Goal: Navigation & Orientation: Locate item on page

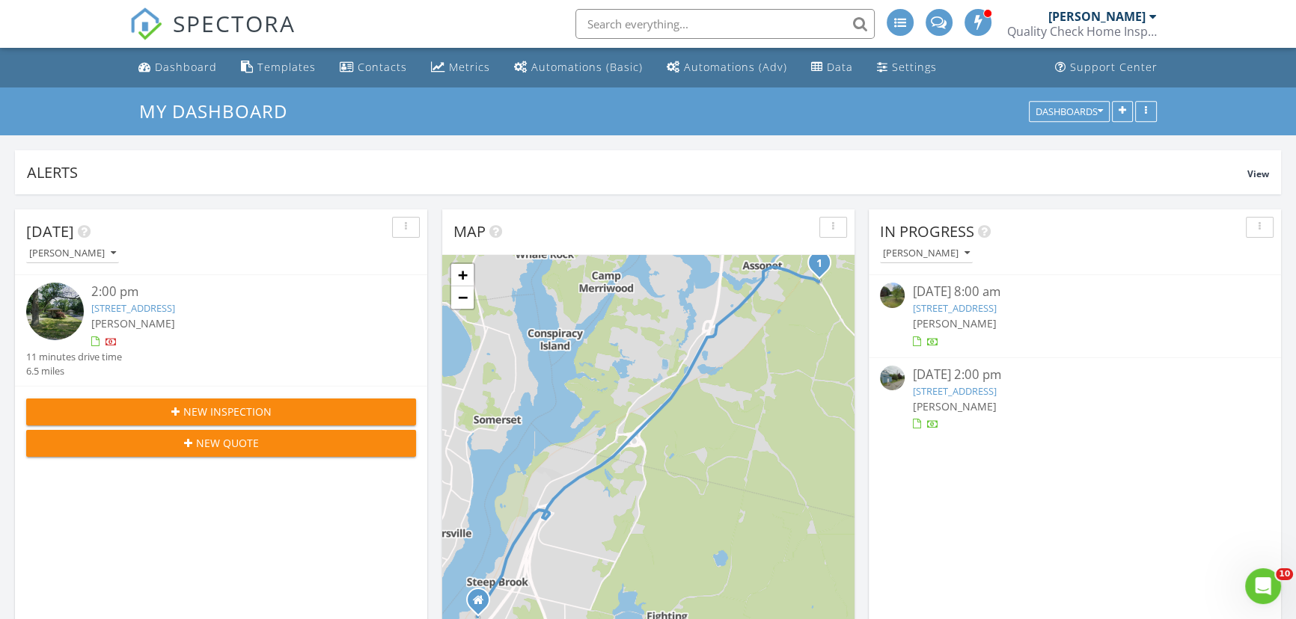
click at [633, 360] on div "1 + − North Main Street, Amvets Highway 10.4 km, 11 min Head north on North Mai…" at bounding box center [648, 449] width 412 height 388
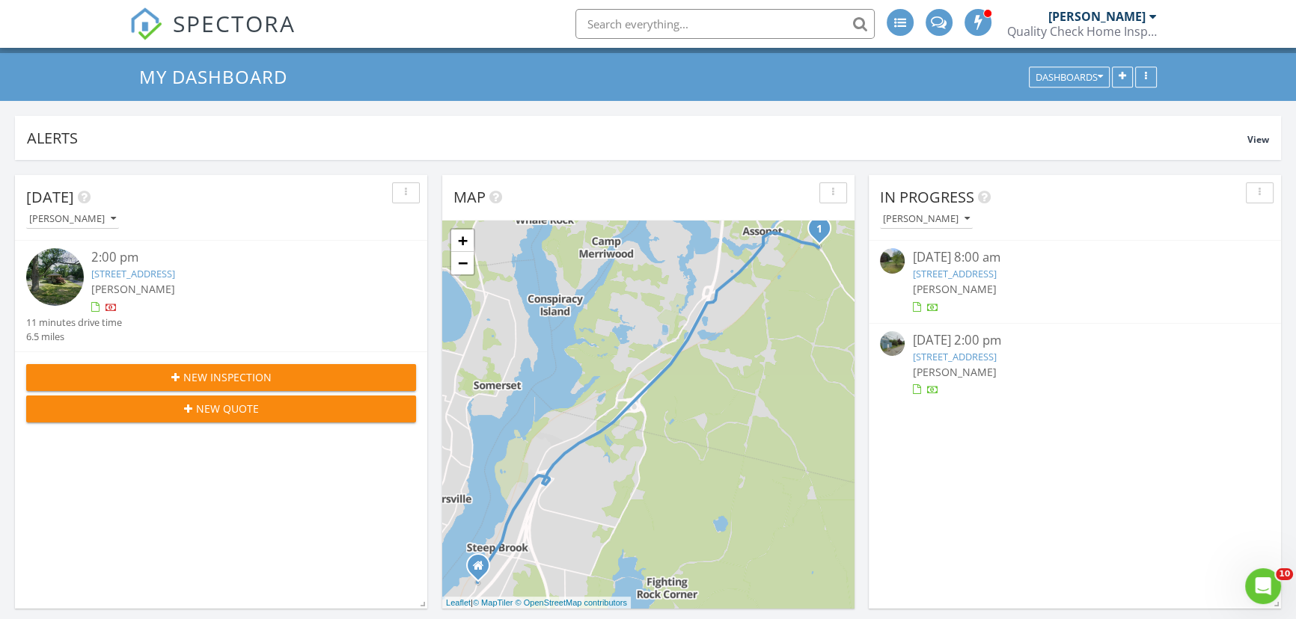
scroll to position [67, 0]
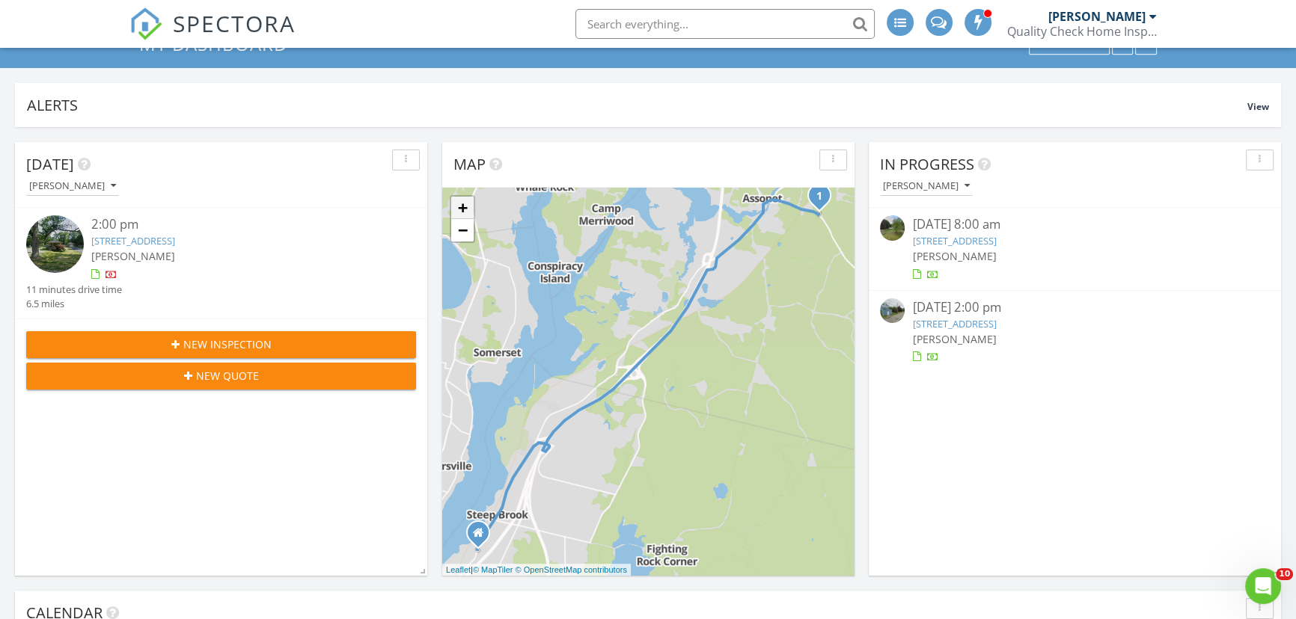
click at [463, 209] on link "+" at bounding box center [462, 208] width 22 height 22
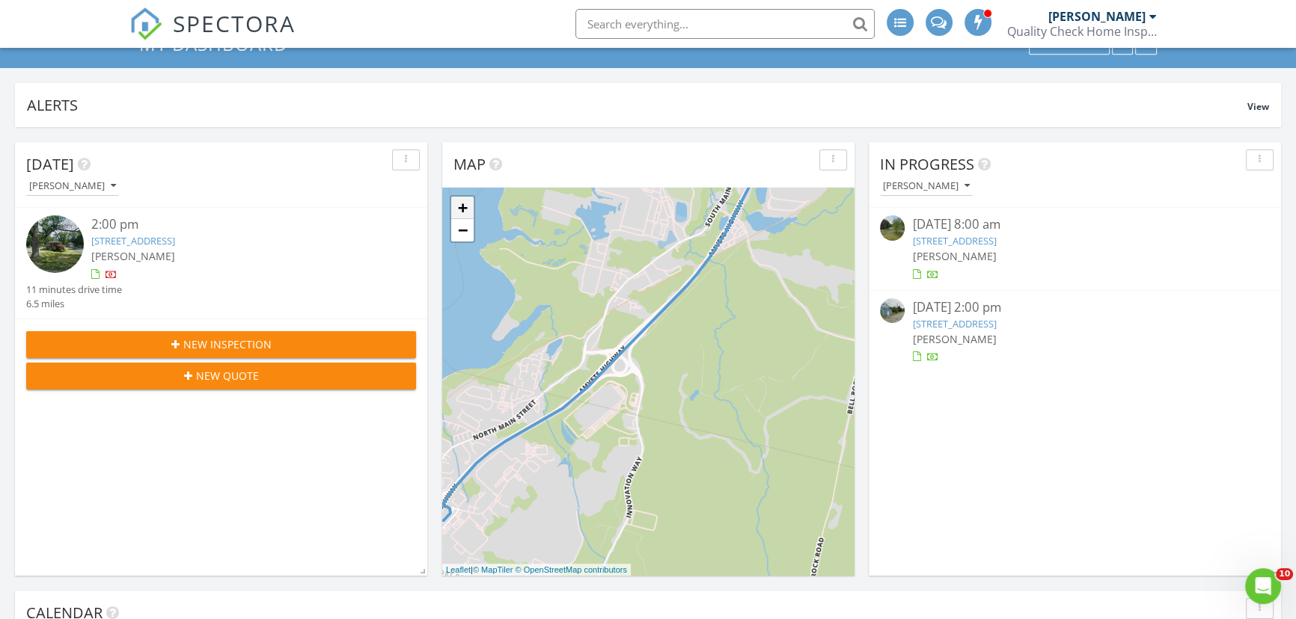
click at [463, 209] on link "+" at bounding box center [462, 208] width 22 height 22
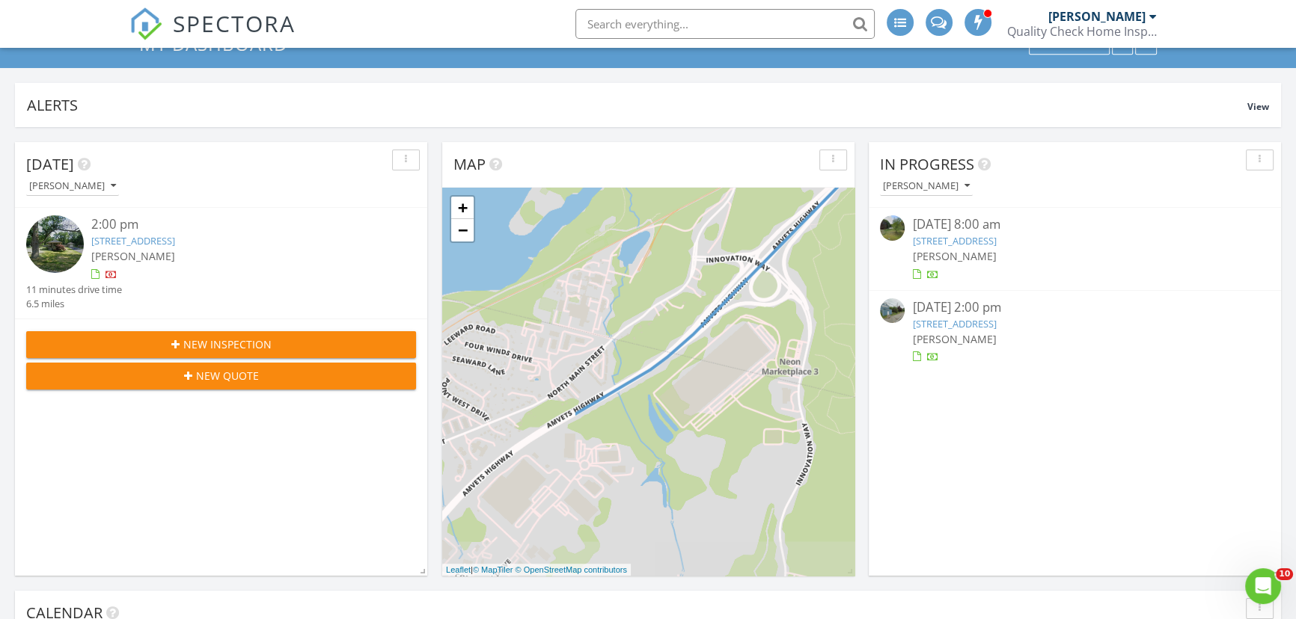
drag, startPoint x: 570, startPoint y: 373, endPoint x: 746, endPoint y: 307, distance: 188.0
click at [746, 307] on div "1 + − North Main Street, Amvets Highway 10.4 km, 11 min Head north on North Mai…" at bounding box center [648, 382] width 412 height 388
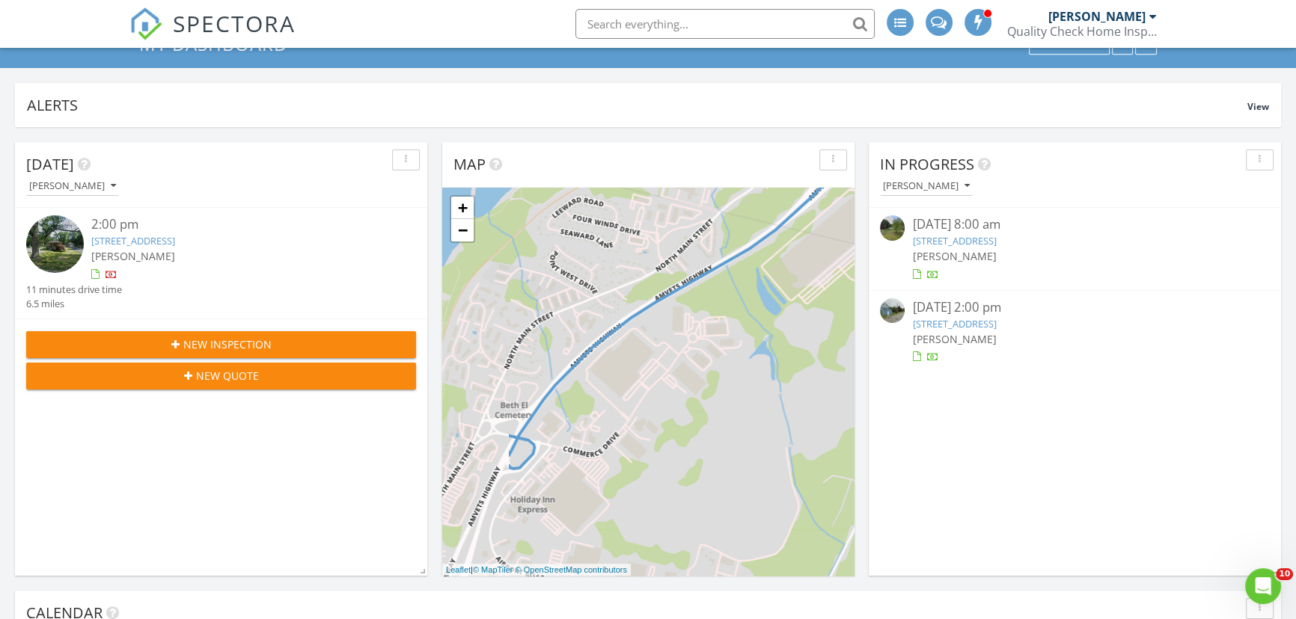
drag, startPoint x: 545, startPoint y: 415, endPoint x: 655, endPoint y: 284, distance: 171.0
click at [655, 284] on div "1 + − North Main Street, Amvets Highway 10.4 km, 11 min Head north on North Mai…" at bounding box center [648, 382] width 412 height 388
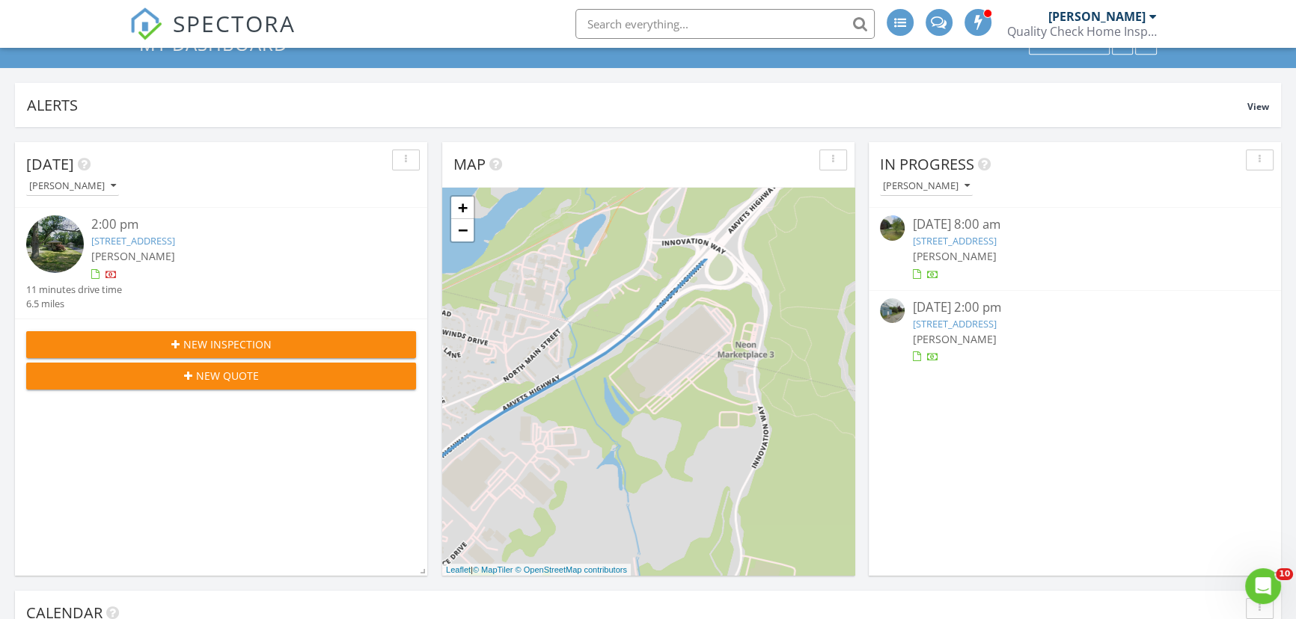
drag, startPoint x: 687, startPoint y: 335, endPoint x: 504, endPoint y: 479, distance: 232.3
click at [504, 478] on div "1 + − North Main Street, Amvets Highway 10.4 km, 11 min Head north on North Mai…" at bounding box center [648, 382] width 412 height 388
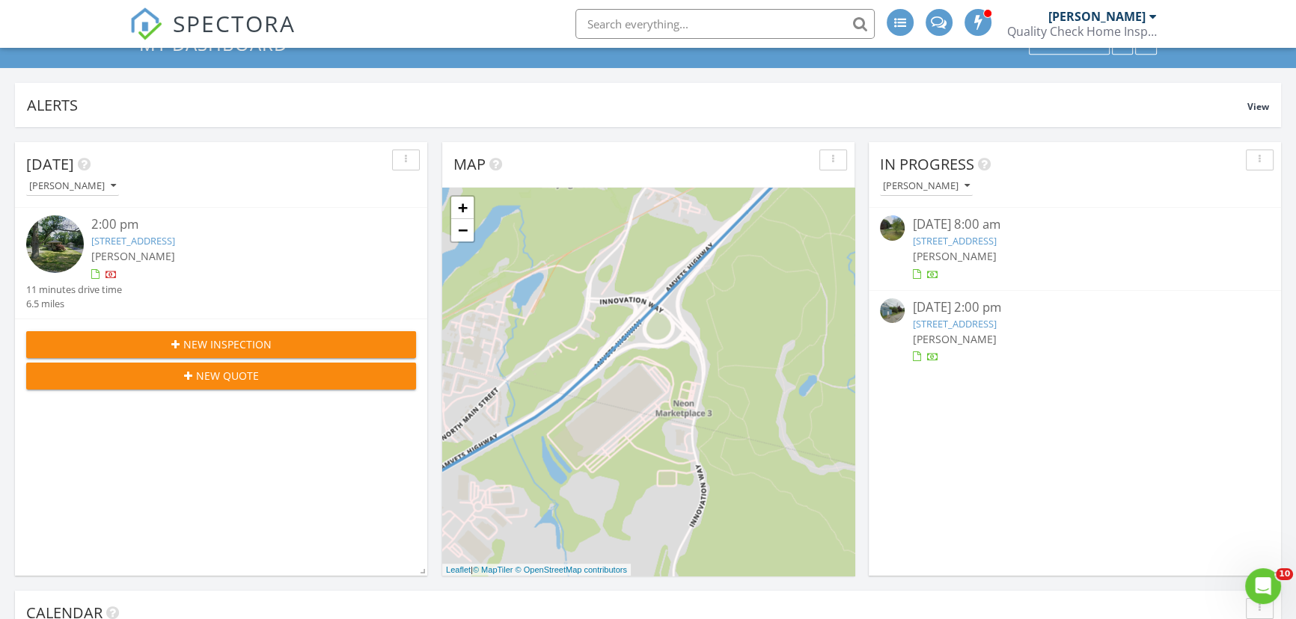
drag, startPoint x: 691, startPoint y: 351, endPoint x: 533, endPoint y: 486, distance: 207.5
click at [533, 486] on div "1 + − North Main Street, Amvets Highway 10.4 km, 11 min Head north on North Mai…" at bounding box center [648, 382] width 412 height 388
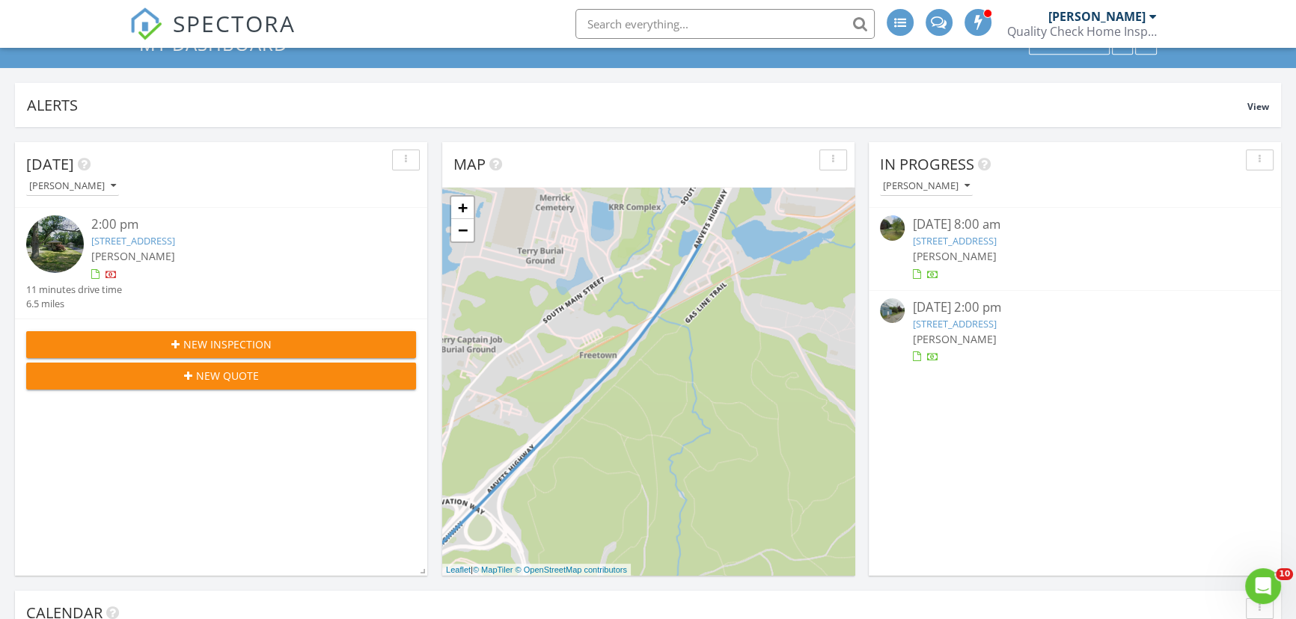
drag, startPoint x: 670, startPoint y: 366, endPoint x: 597, endPoint y: 504, distance: 156.3
click at [598, 502] on div "1 + − North Main Street, Amvets Highway 10.4 km, 11 min Head north on North Mai…" at bounding box center [648, 382] width 412 height 388
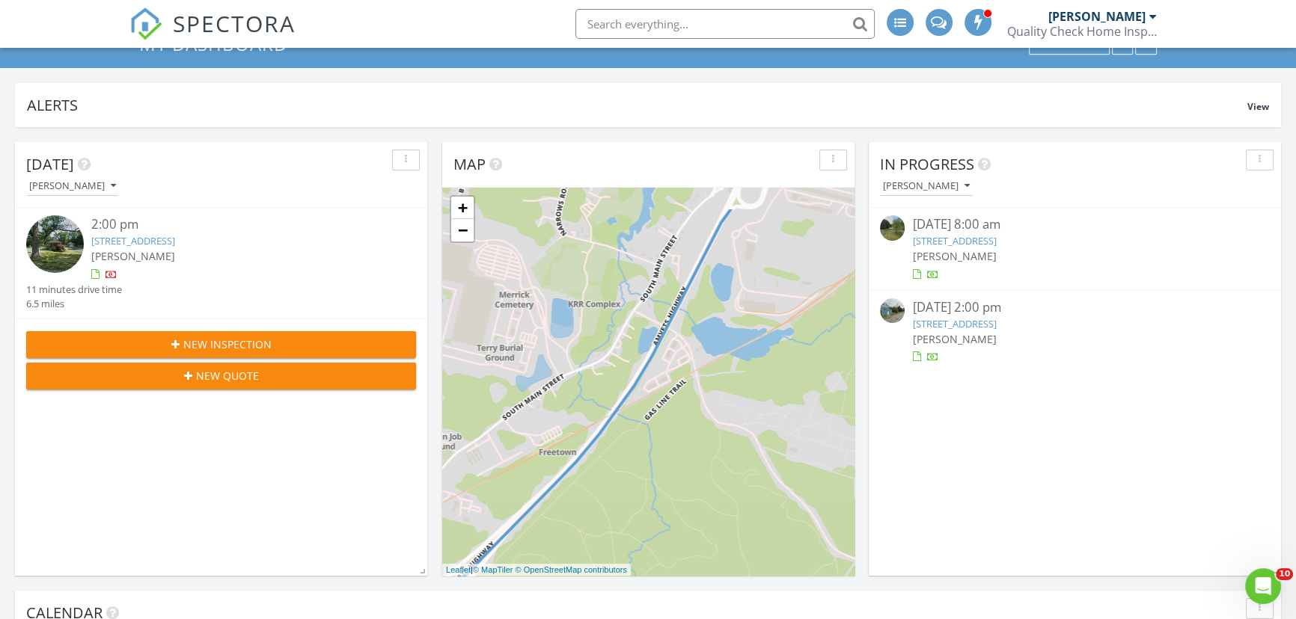
drag, startPoint x: 691, startPoint y: 325, endPoint x: 658, endPoint y: 509, distance: 187.1
click at [658, 509] on div "1 + − North Main Street, Amvets Highway 10.4 km, 11 min Head north on North Mai…" at bounding box center [648, 382] width 412 height 388
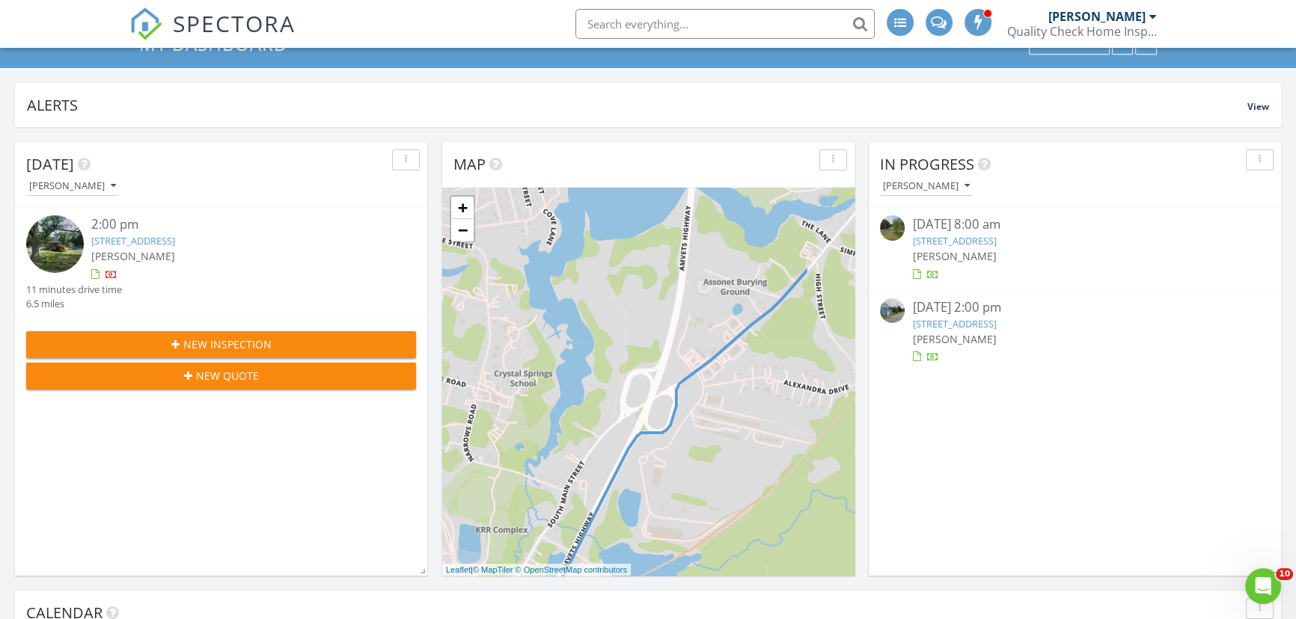
drag, startPoint x: 741, startPoint y: 371, endPoint x: 631, endPoint y: 501, distance: 169.8
click at [631, 501] on div "1 + − North Main Street, Amvets Highway 10.4 km, 11 min Head north on North Mai…" at bounding box center [648, 382] width 412 height 388
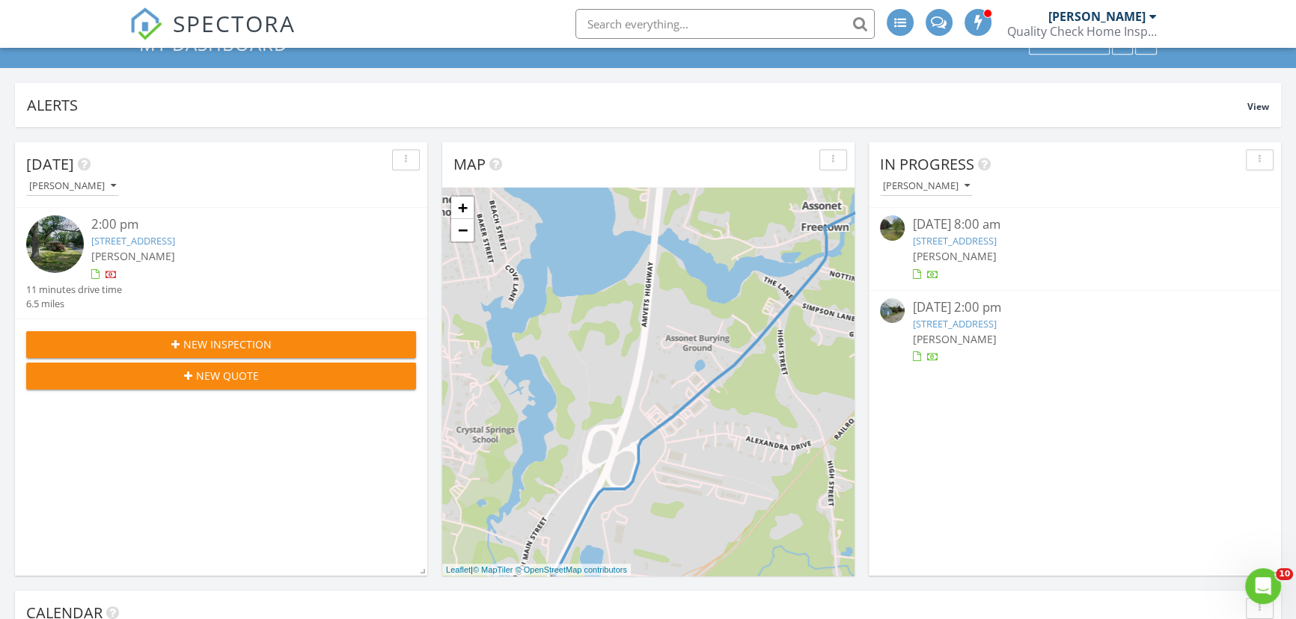
drag, startPoint x: 788, startPoint y: 379, endPoint x: 694, endPoint y: 504, distance: 157.1
click at [694, 504] on div "1 + − North Main Street, Amvets Highway 10.4 km, 11 min Head north on North Mai…" at bounding box center [648, 382] width 412 height 388
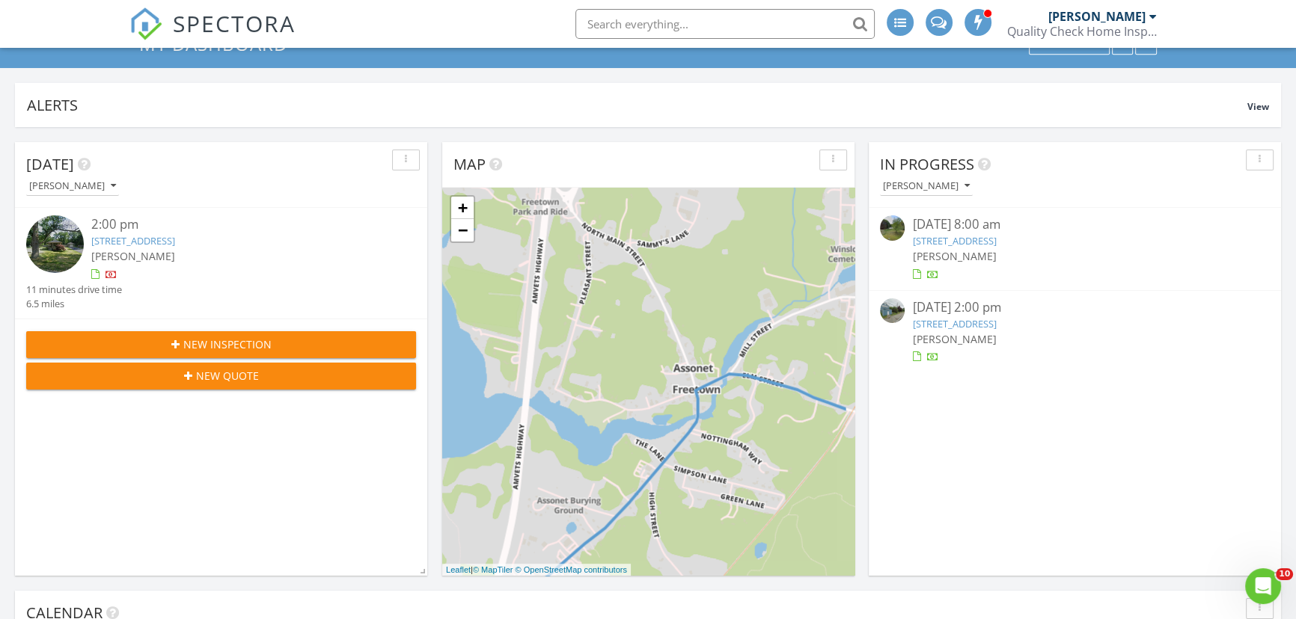
drag, startPoint x: 796, startPoint y: 385, endPoint x: 747, endPoint y: 447, distance: 79.9
click at [747, 447] on div "1 + − North Main Street, Amvets Highway 10.4 km, 11 min Head north on North Mai…" at bounding box center [648, 382] width 412 height 388
click at [462, 209] on link "+" at bounding box center [462, 208] width 22 height 22
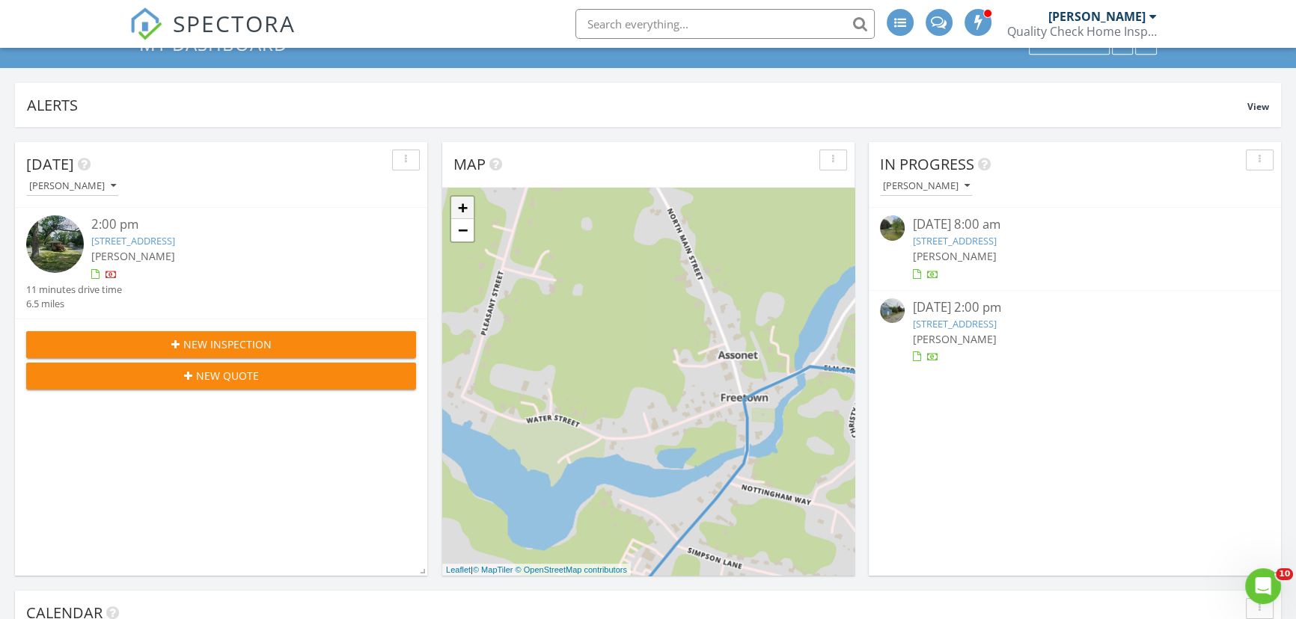
click at [462, 209] on link "+" at bounding box center [462, 208] width 22 height 22
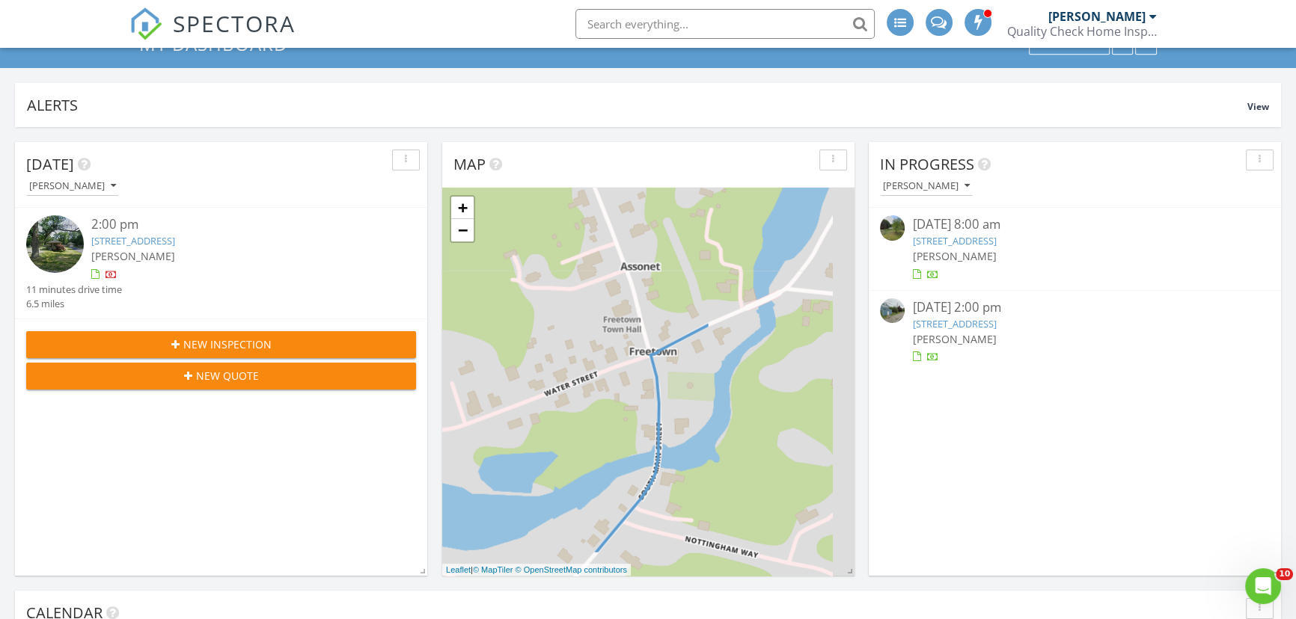
drag, startPoint x: 662, startPoint y: 346, endPoint x: 488, endPoint y: 291, distance: 182.9
click at [488, 291] on div "1 + − North Main Street, Amvets Highway 10.4 km, 11 min Head north on North Mai…" at bounding box center [648, 382] width 412 height 388
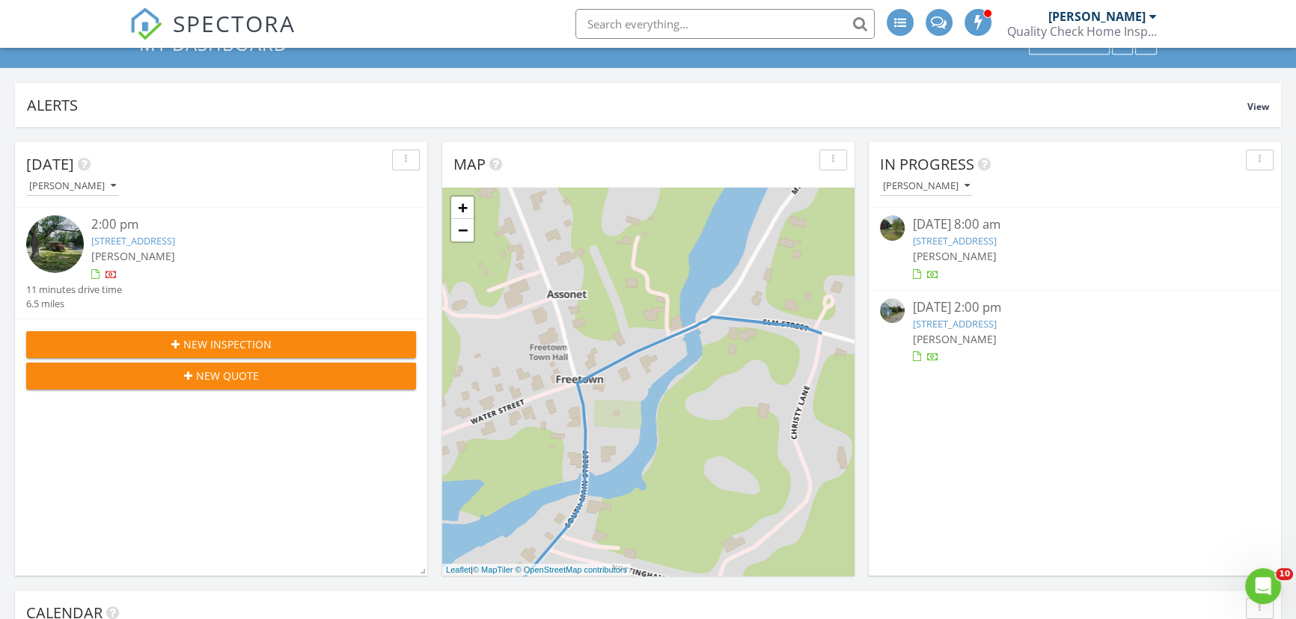
drag, startPoint x: 706, startPoint y: 333, endPoint x: 626, endPoint y: 365, distance: 86.3
click at [626, 365] on div "1 + − North Main Street, Amvets Highway 10.4 km, 11 min Head north on North Mai…" at bounding box center [648, 382] width 412 height 388
click at [459, 204] on link "+" at bounding box center [462, 208] width 22 height 22
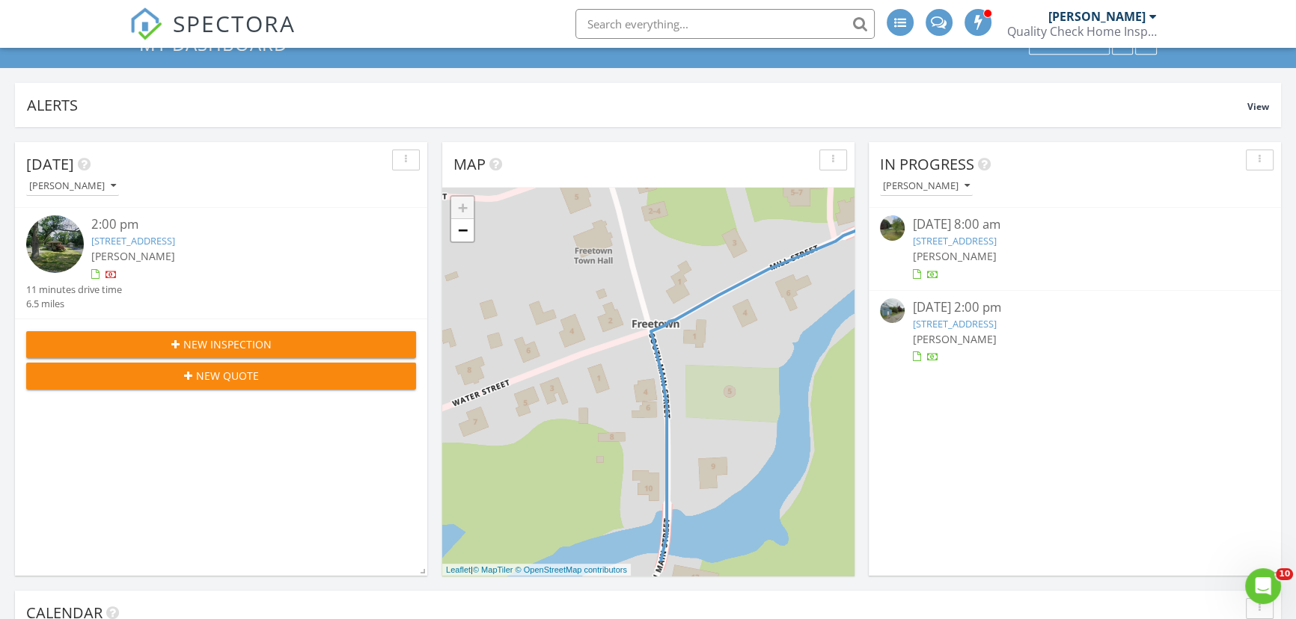
drag, startPoint x: 605, startPoint y: 373, endPoint x: 756, endPoint y: 316, distance: 161.2
click at [756, 316] on div "1 + − North Main Street, Amvets Highway 10.4 km, 11 min Head north on North Mai…" at bounding box center [648, 382] width 412 height 388
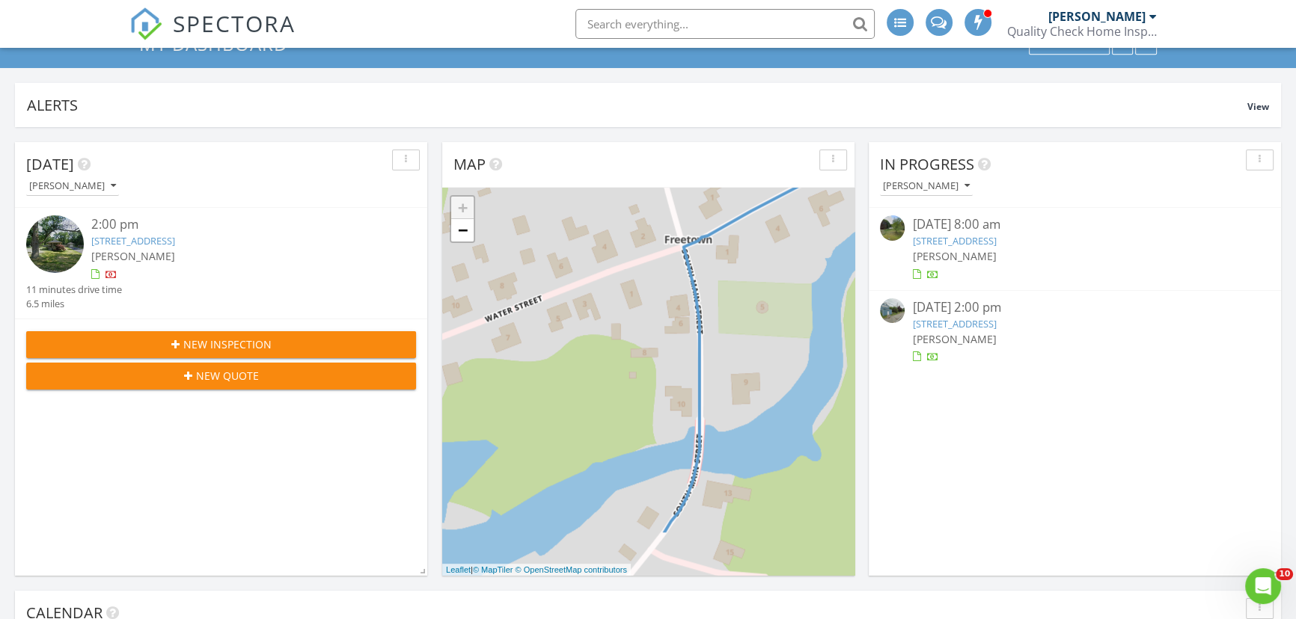
drag, startPoint x: 597, startPoint y: 373, endPoint x: 629, endPoint y: 290, distance: 89.1
click at [629, 290] on div "1 + − North Main Street, Amvets Highway 10.4 km, 11 min Head north on North Mai…" at bounding box center [648, 382] width 412 height 388
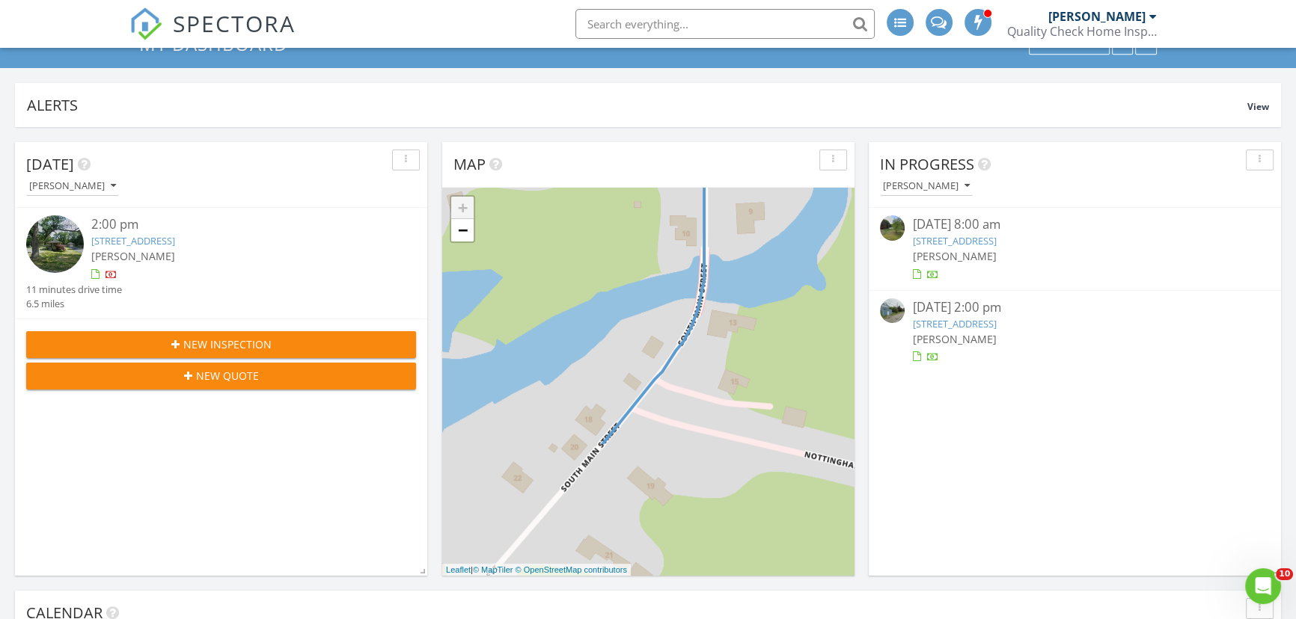
drag, startPoint x: 629, startPoint y: 459, endPoint x: 634, endPoint y: 298, distance: 160.9
click at [634, 298] on div "1 + − North Main Street, Amvets Highway 10.4 km, 11 min Head north on North Mai…" at bounding box center [648, 382] width 412 height 388
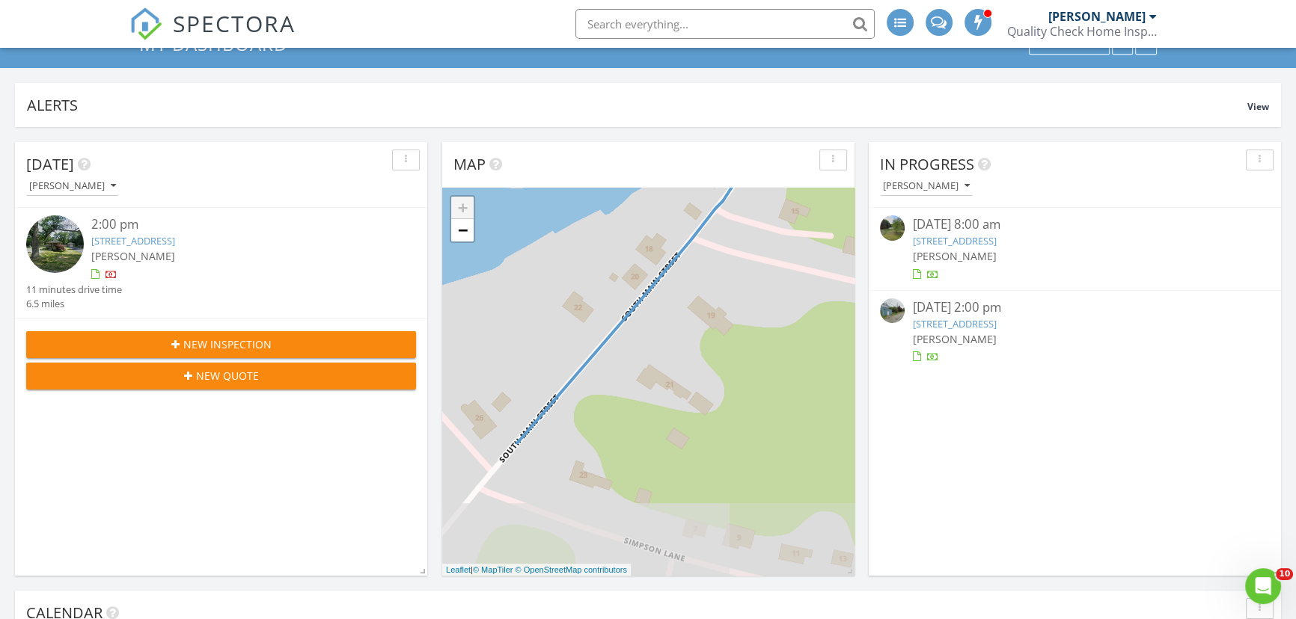
drag, startPoint x: 604, startPoint y: 466, endPoint x: 658, endPoint y: 301, distance: 173.9
click at [664, 298] on div "1 + − North Main Street, Amvets Highway 10.4 km, 11 min Head north on North Mai…" at bounding box center [648, 382] width 412 height 388
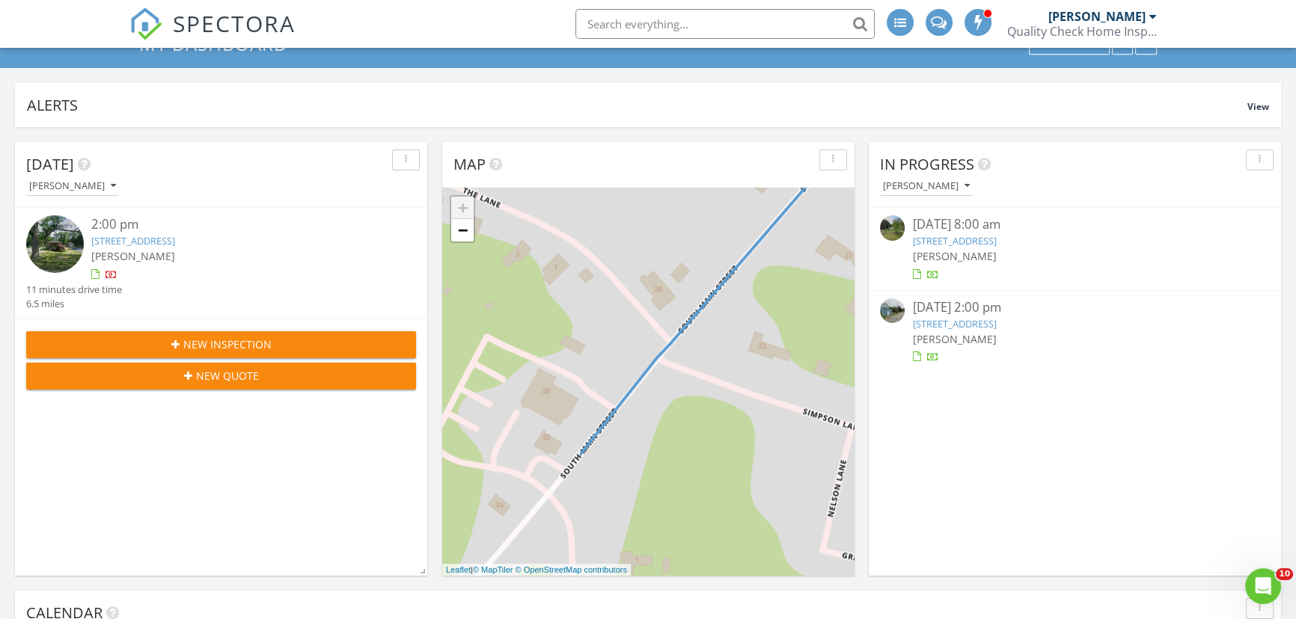
drag, startPoint x: 554, startPoint y: 474, endPoint x: 732, endPoint y: 345, distance: 220.7
click at [732, 345] on div "1 + − North Main Street, Amvets Highway 10.4 km, 11 min Head north on North Mai…" at bounding box center [648, 382] width 412 height 388
